Goal: Check status: Check status

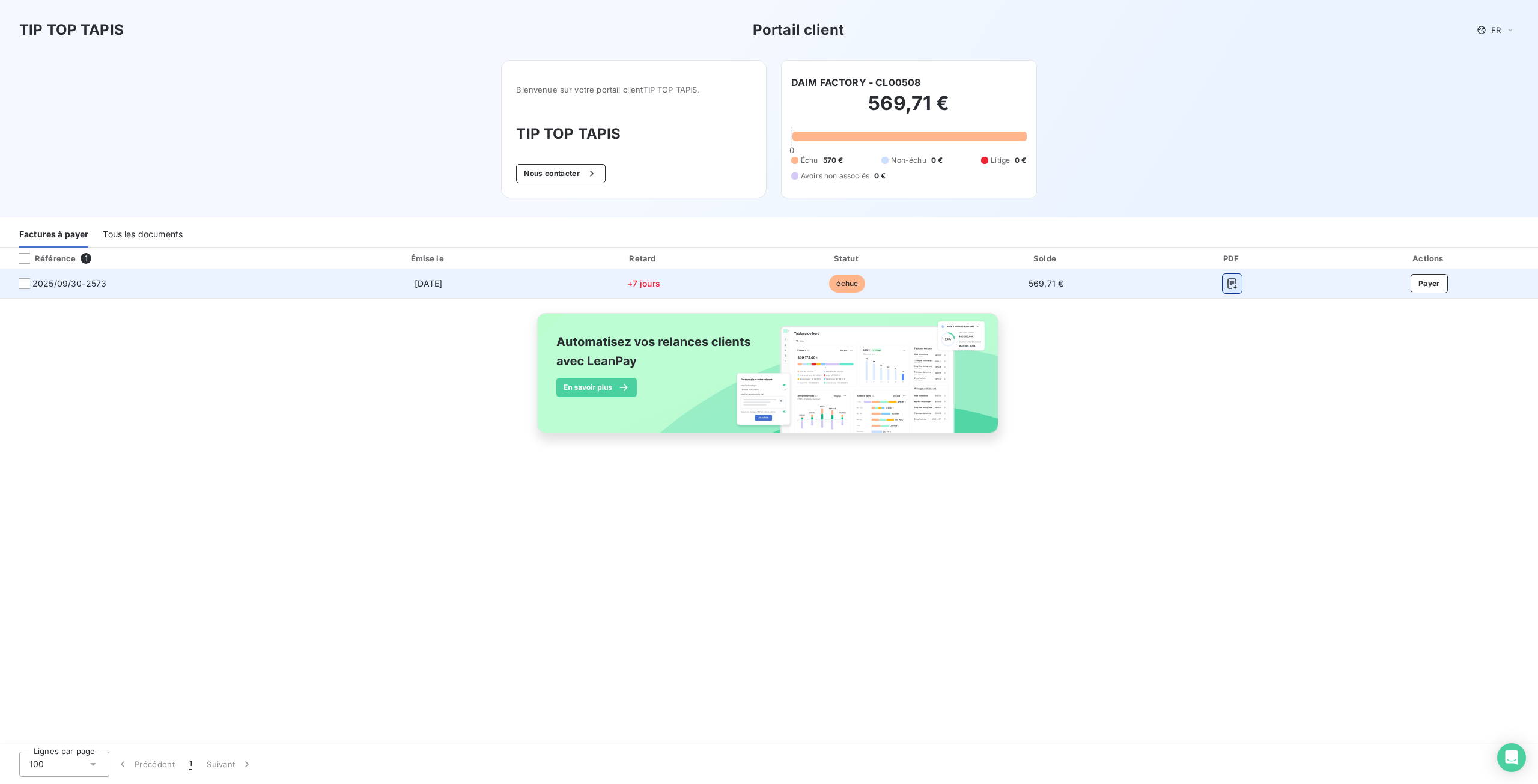
click at [1236, 286] on icon "button" at bounding box center [1232, 283] width 12 height 12
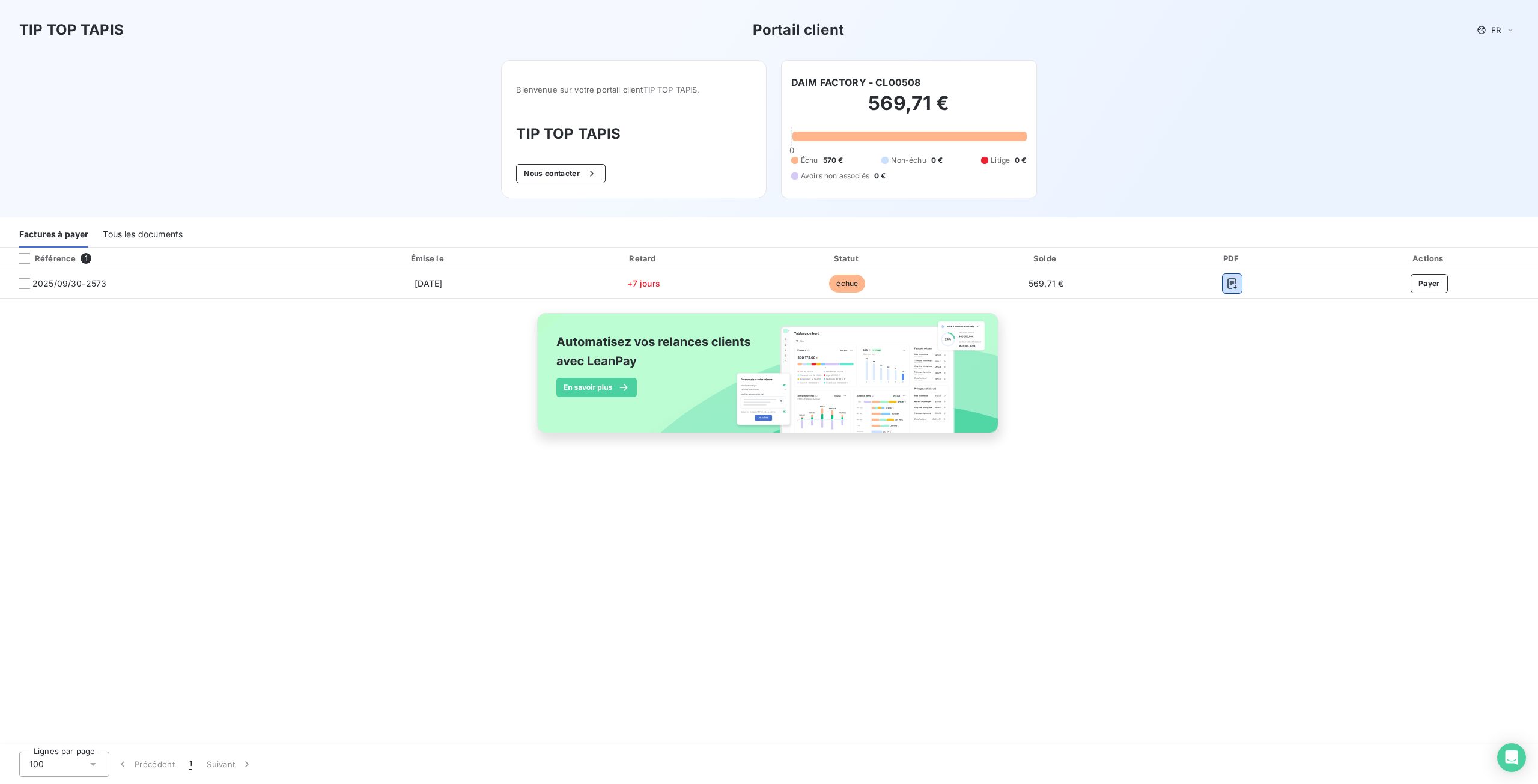
click at [155, 227] on div "Tous les documents" at bounding box center [142, 235] width 80 height 25
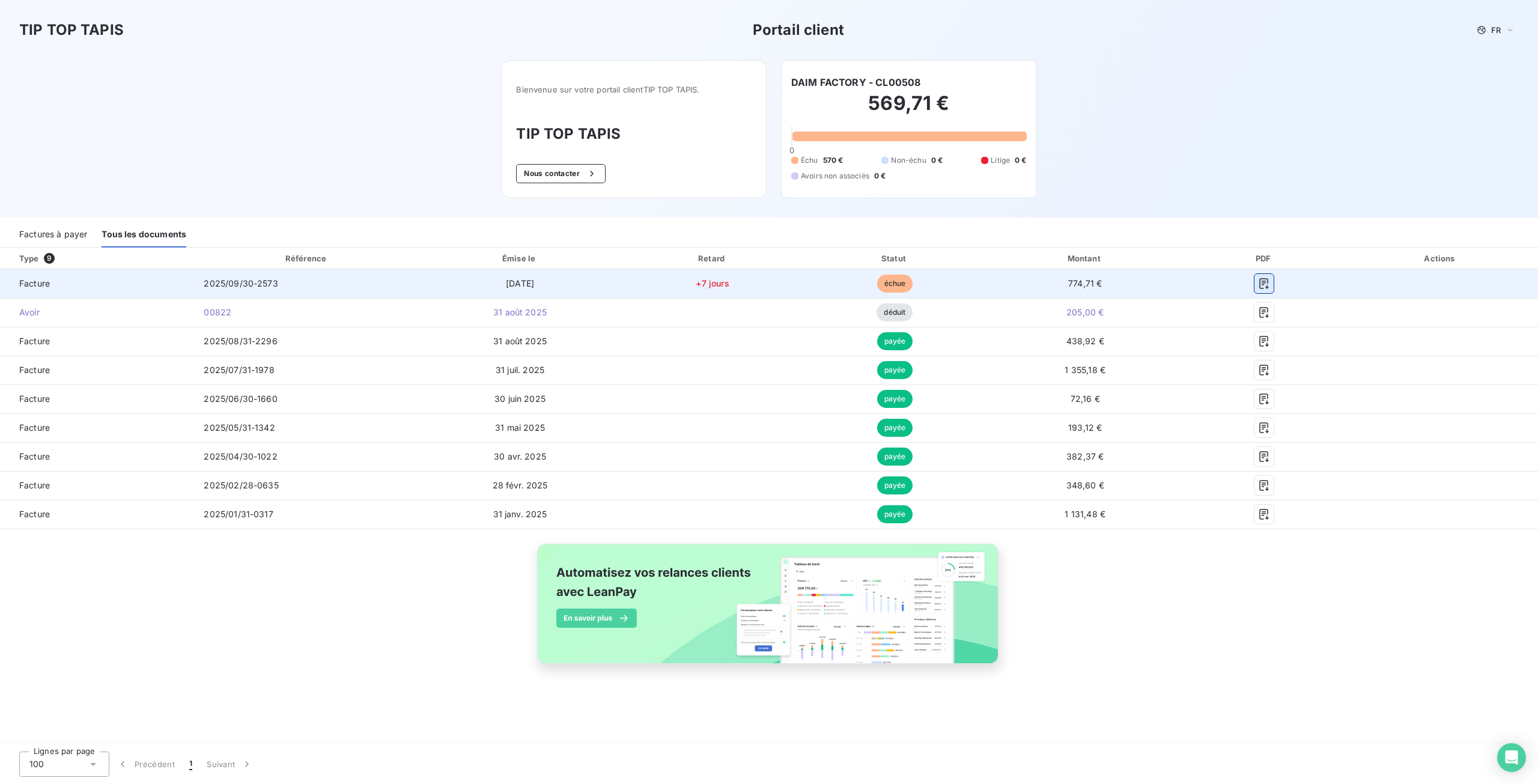
click at [1261, 285] on icon "button" at bounding box center [1264, 283] width 12 height 12
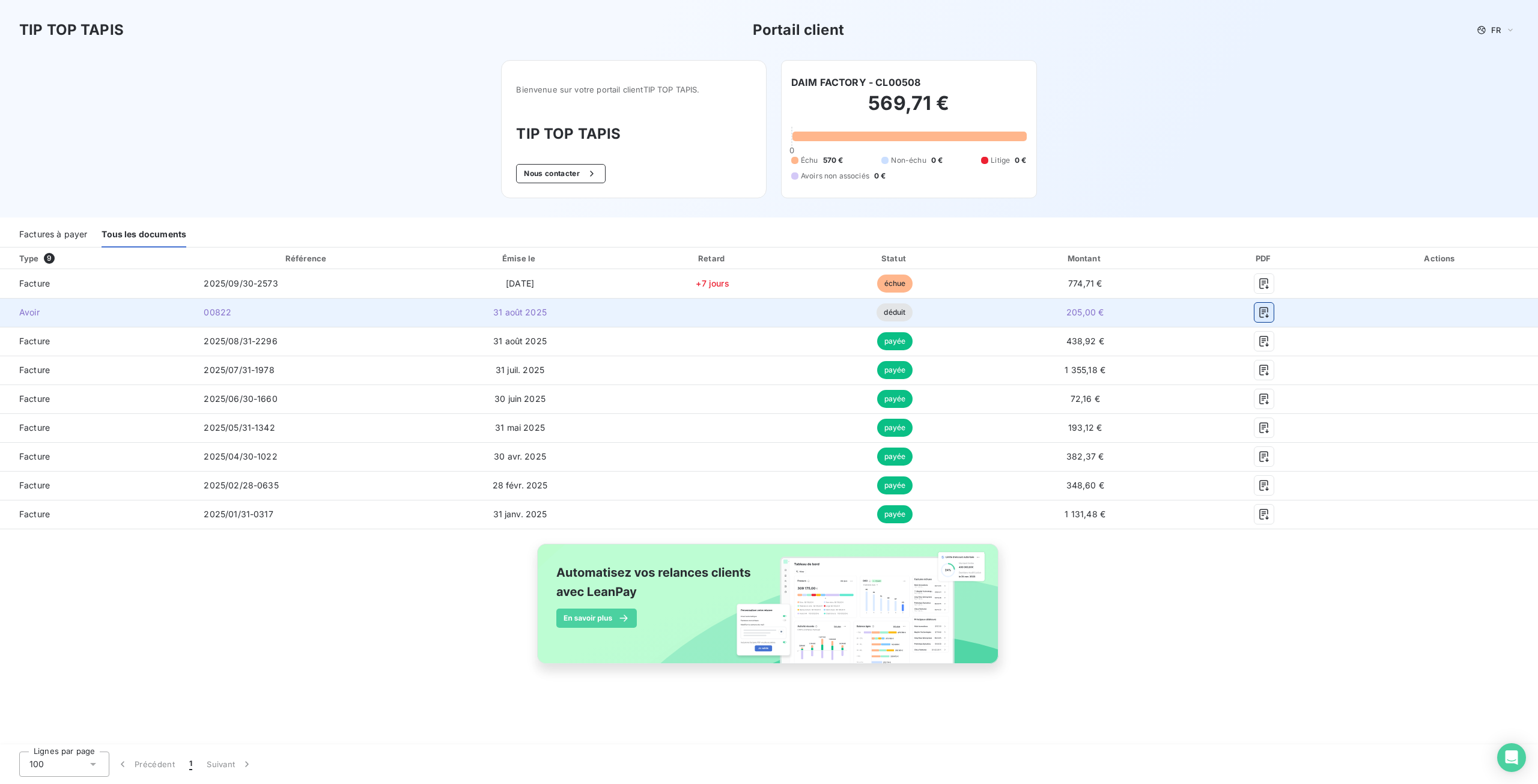
click at [1267, 314] on icon "button" at bounding box center [1264, 312] width 12 height 12
click at [1262, 311] on icon "button" at bounding box center [1264, 312] width 12 height 12
click at [1125, 318] on td "205,00 €" at bounding box center [1085, 312] width 201 height 29
click at [1264, 311] on icon "button" at bounding box center [1264, 313] width 9 height 11
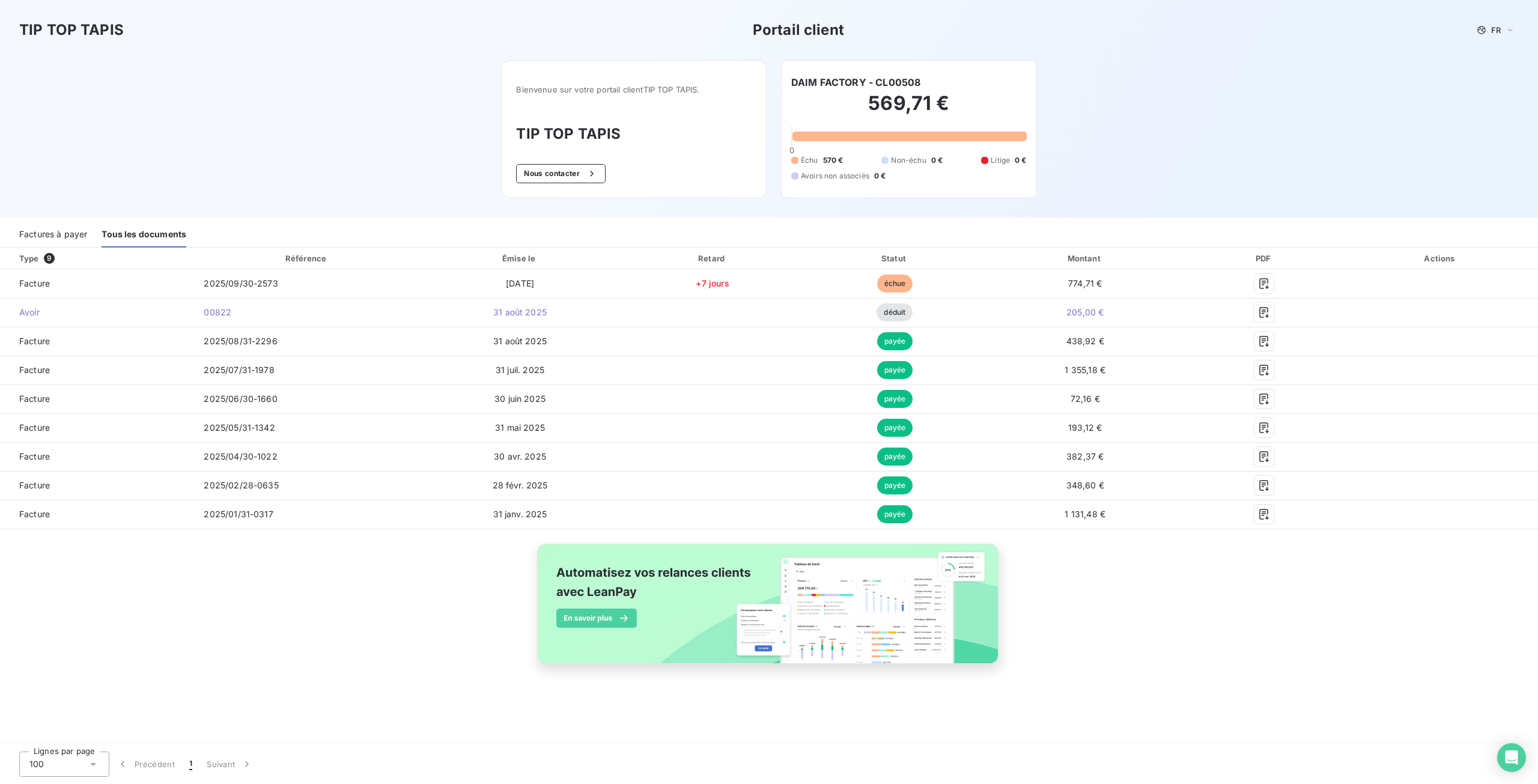
click at [736, 215] on div "Bienvenue sur votre portail client TIP TOP TAPIS . TIP TOP TAPIS Nous contacter…" at bounding box center [768, 138] width 574 height 157
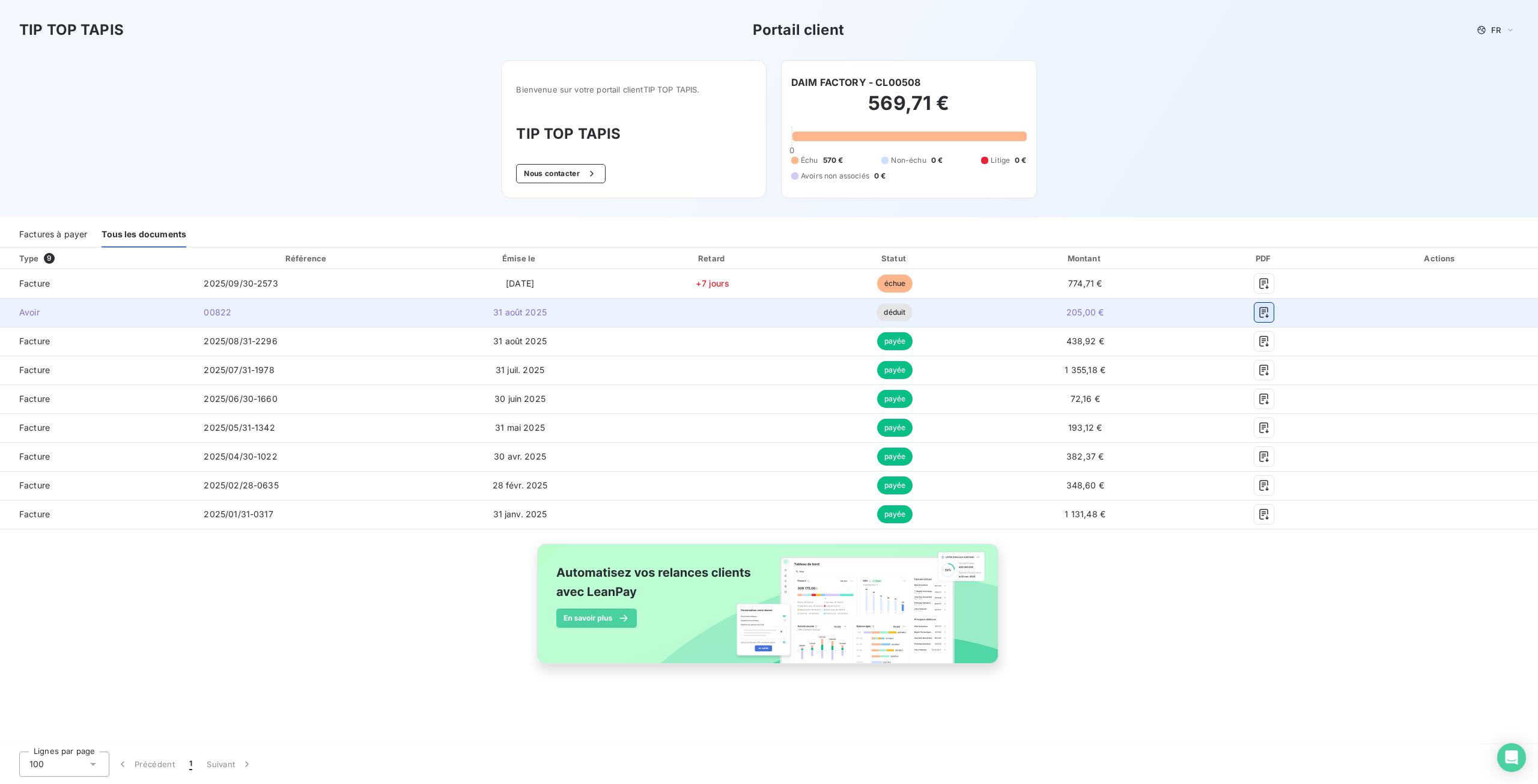
click at [1266, 313] on icon "button" at bounding box center [1264, 312] width 12 height 12
click at [1267, 314] on icon "button" at bounding box center [1264, 312] width 12 height 12
click at [1256, 313] on button "button" at bounding box center [1264, 313] width 19 height 19
click at [1180, 308] on td "205,00 €" at bounding box center [1085, 312] width 201 height 29
click at [1264, 317] on icon "button" at bounding box center [1264, 312] width 12 height 12
